Goal: Communication & Community: Answer question/provide support

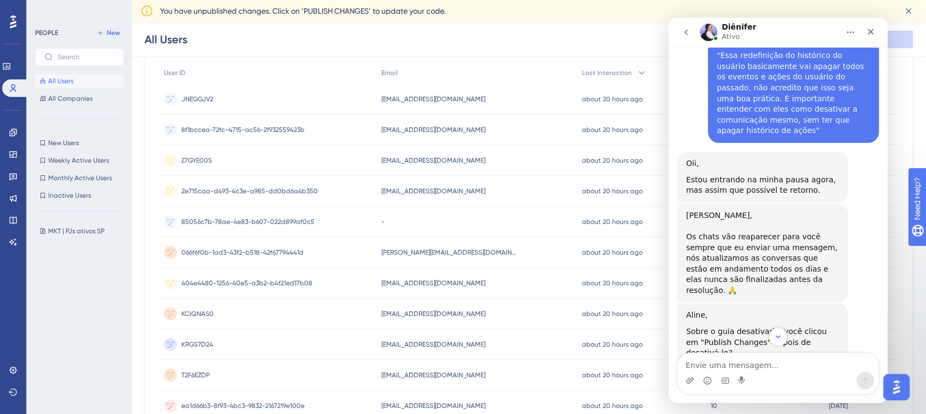
scroll to position [956, 0]
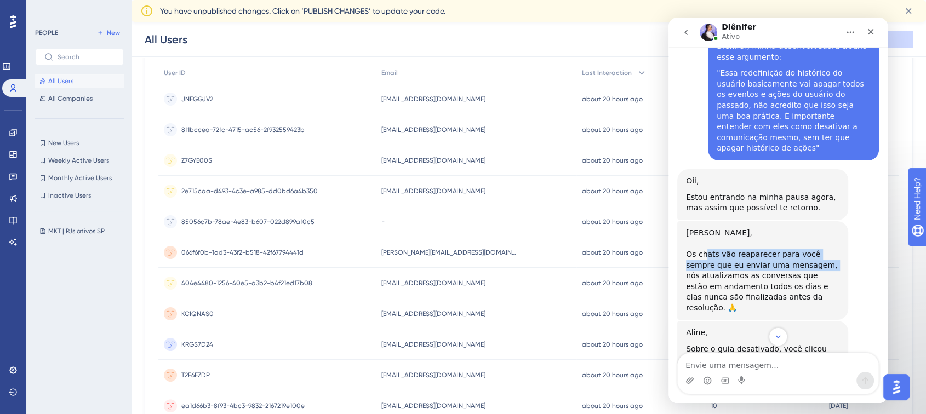
drag, startPoint x: 703, startPoint y: 199, endPoint x: 790, endPoint y: 214, distance: 88.9
click at [790, 238] on div "Os chats vão reaparecer para você sempre que eu enviar uma mensagem, nós atuali…" at bounding box center [762, 275] width 153 height 75
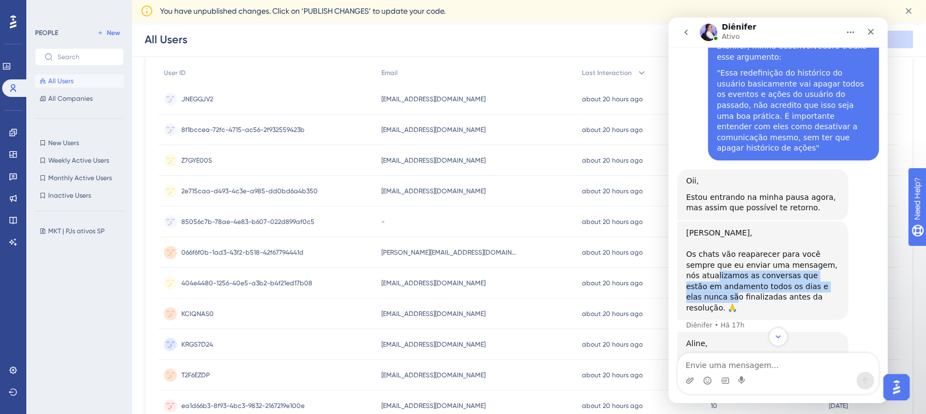
drag, startPoint x: 700, startPoint y: 222, endPoint x: 720, endPoint y: 242, distance: 28.3
click at [824, 238] on div "Os chats vão reaparecer para você sempre que eu enviar uma mensagem, nós atuali…" at bounding box center [762, 275] width 153 height 75
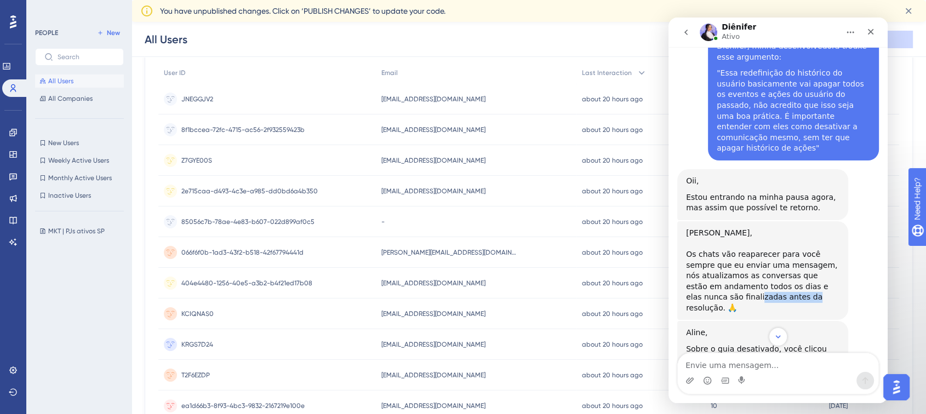
drag, startPoint x: 702, startPoint y: 245, endPoint x: 759, endPoint y: 245, distance: 57.0
click at [755, 245] on div "Os chats vão reaparecer para você sempre que eu enviar uma mensagem, nós atuali…" at bounding box center [762, 275] width 153 height 75
click at [759, 245] on div "Os chats vão reaparecer para você sempre que eu enviar uma mensagem, nós atuali…" at bounding box center [762, 275] width 153 height 75
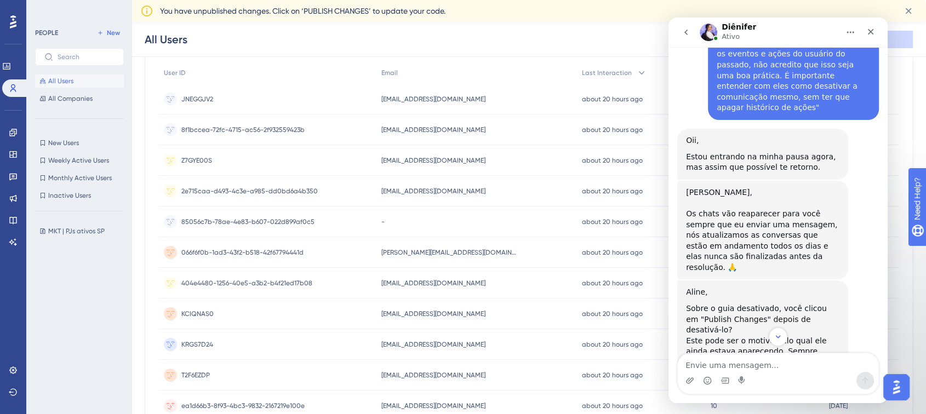
scroll to position [1078, 0]
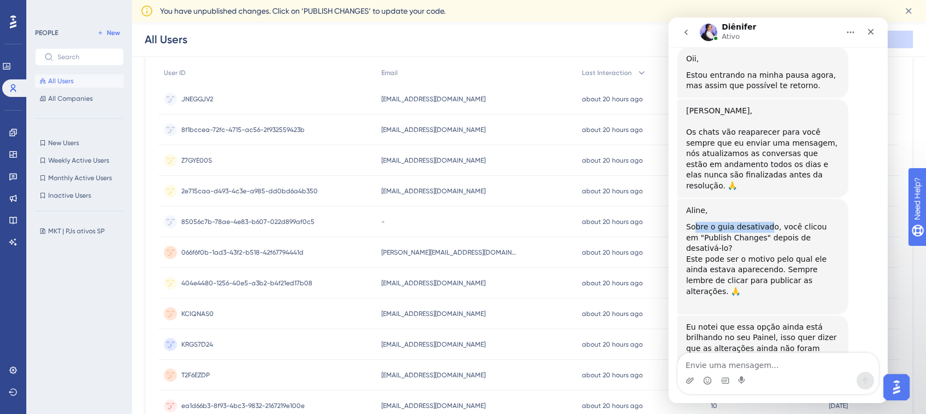
drag, startPoint x: 695, startPoint y: 162, endPoint x: 769, endPoint y: 162, distance: 73.9
click at [765, 222] on div "Sobre o guia desativado, você clicou em "Publish Changes" depois de desativá-lo?" at bounding box center [762, 238] width 153 height 32
drag, startPoint x: 777, startPoint y: 163, endPoint x: 804, endPoint y: 163, distance: 27.4
click at [808, 222] on div "Sobre o guia desativado, você clicou em "Publish Changes" depois de desativá-lo?" at bounding box center [762, 238] width 153 height 32
click at [718, 254] on div "Este pode ser o motivo pelo qual ele ainda estava aparecendo. Sempre lembre de …" at bounding box center [762, 281] width 153 height 54
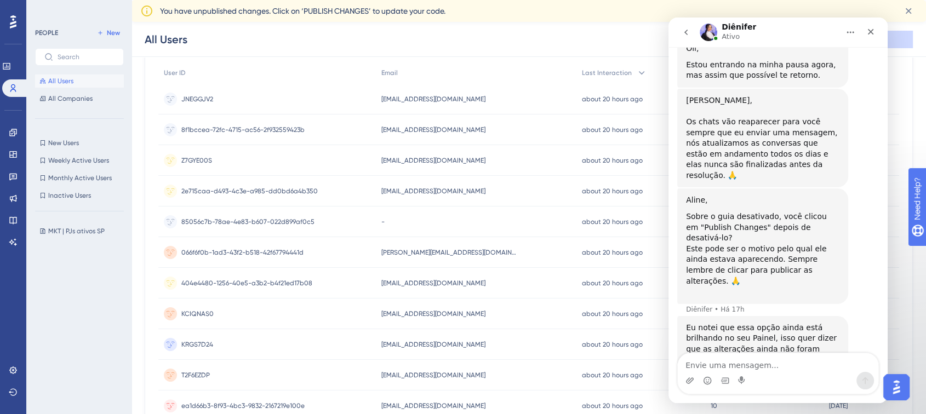
scroll to position [1089, 0]
drag, startPoint x: 712, startPoint y: 246, endPoint x: 737, endPoint y: 262, distance: 29.5
click at [730, 322] on div "Eu notei que essa opção ainda está brilhando no seu Painel, isso quer dizer que…" at bounding box center [762, 343] width 153 height 43
click at [739, 322] on div "Eu notei que essa opção ainda está brilhando no seu Painel, isso quer dizer que…" at bounding box center [762, 343] width 153 height 43
click at [720, 356] on textarea "Envie uma mensagem..." at bounding box center [778, 362] width 200 height 19
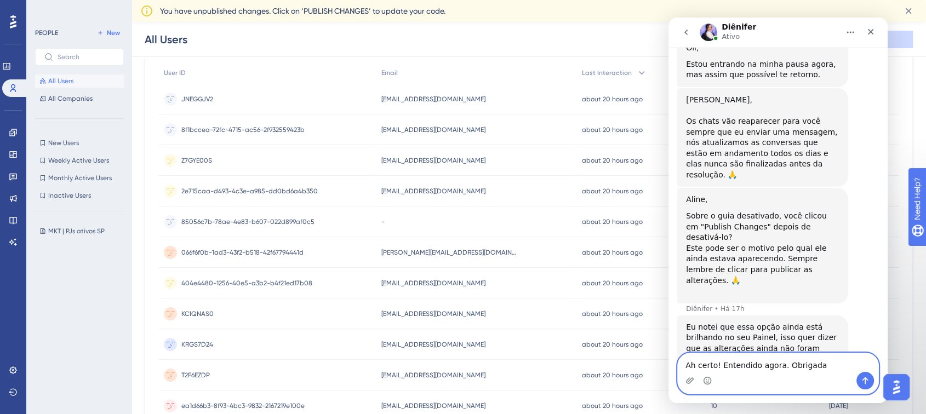
type textarea "Ah certo! Entendido agora. Obrigada"
click at [868, 376] on icon "Enviar mensagem…" at bounding box center [865, 380] width 9 height 9
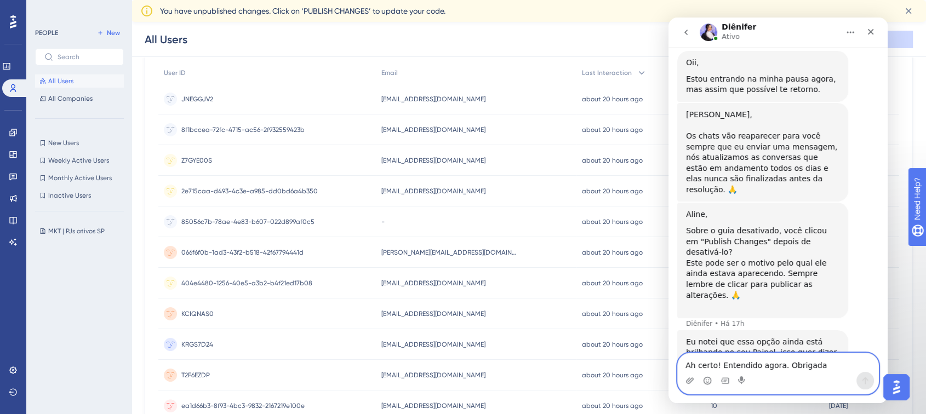
scroll to position [1151, 0]
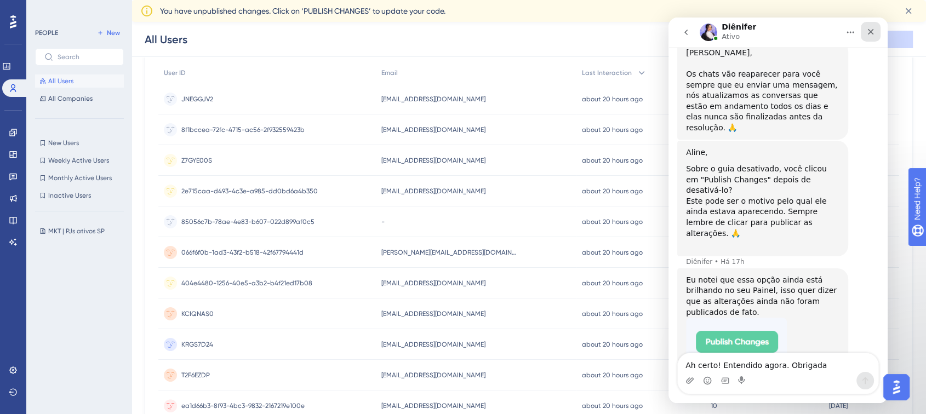
click at [869, 35] on icon "Fechar" at bounding box center [870, 31] width 9 height 9
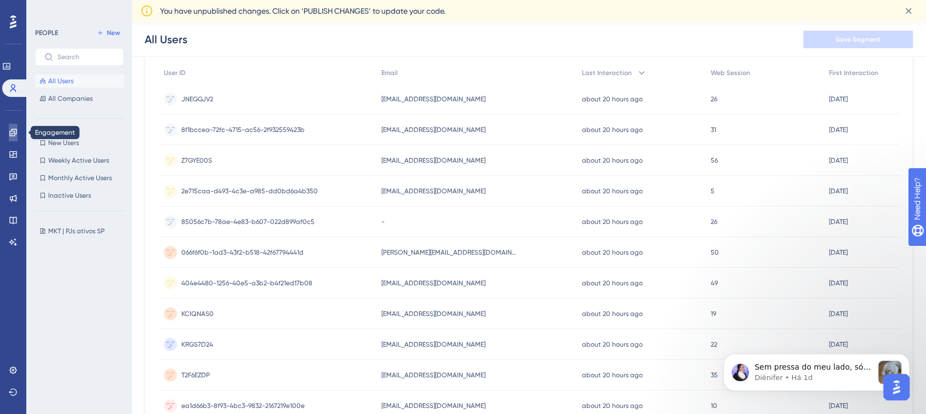
click at [10, 133] on icon at bounding box center [13, 132] width 9 height 9
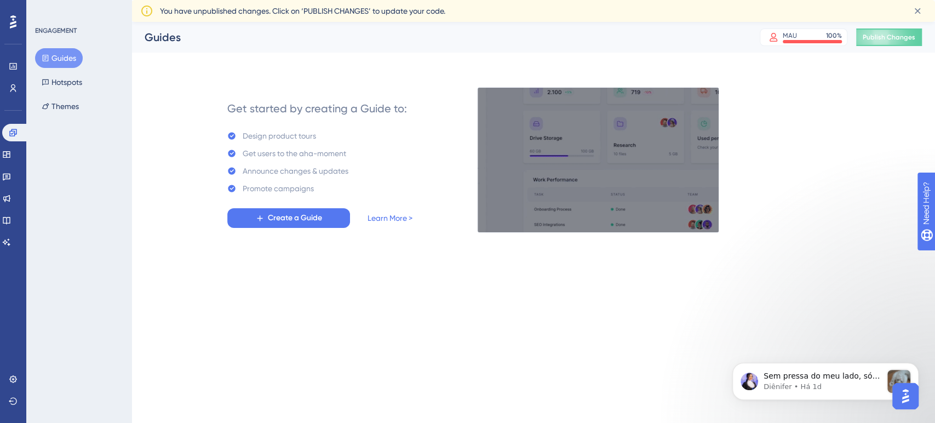
scroll to position [1140, 0]
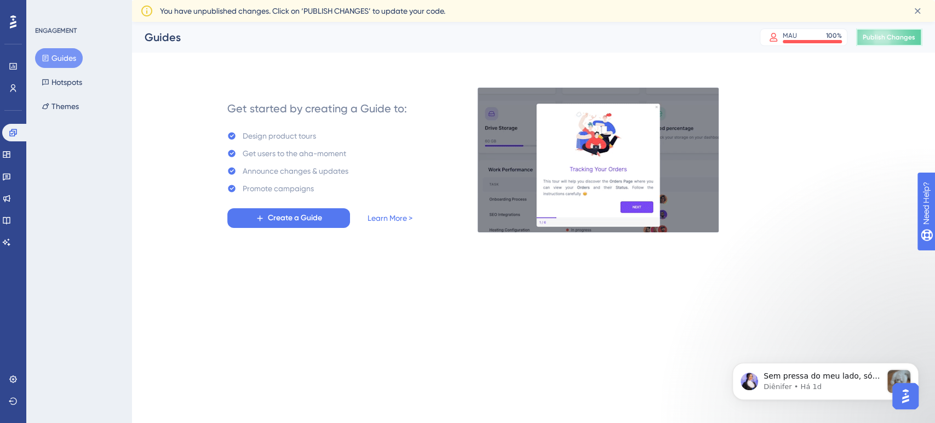
click at [869, 35] on button "Publish Changes" at bounding box center [889, 37] width 66 height 18
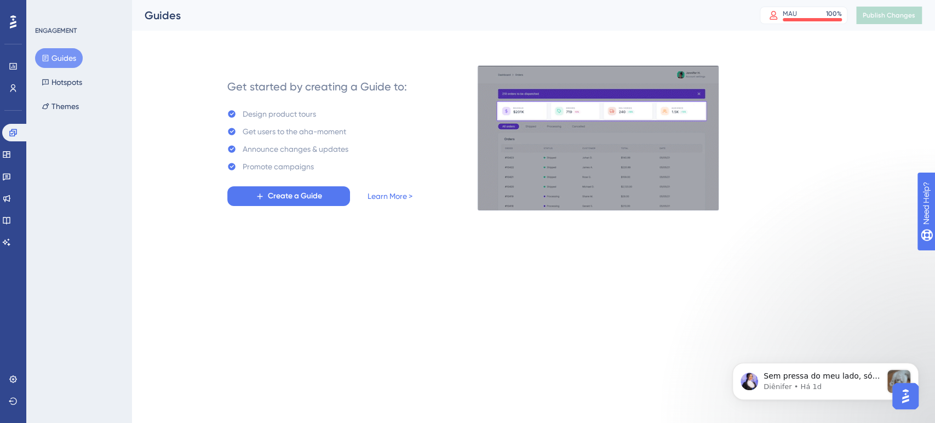
click at [337, 22] on div "Guides" at bounding box center [439, 15] width 588 height 15
